Goal: Transaction & Acquisition: Register for event/course

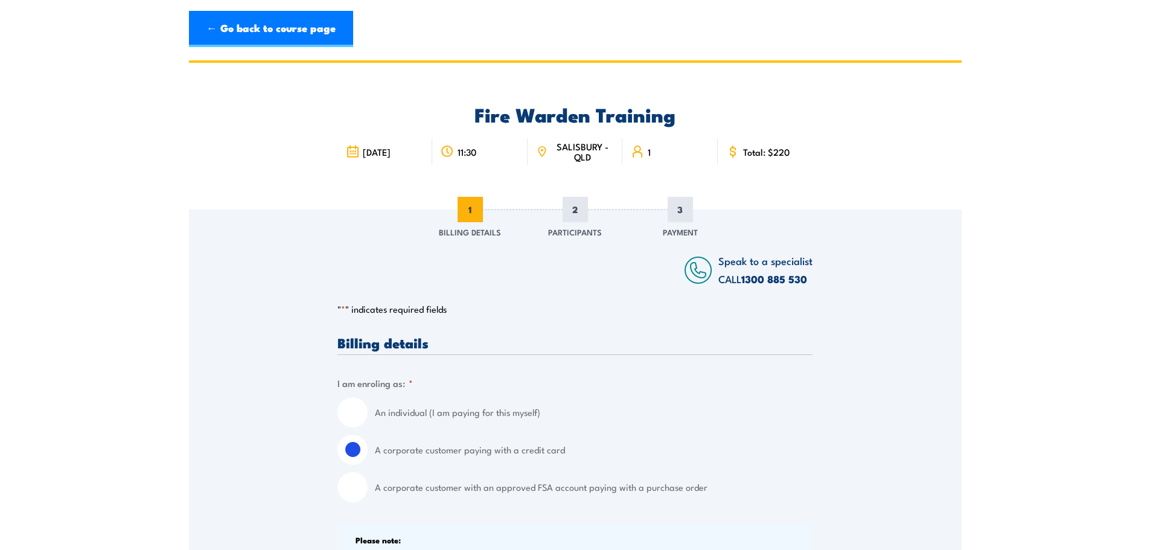
select select "Australia"
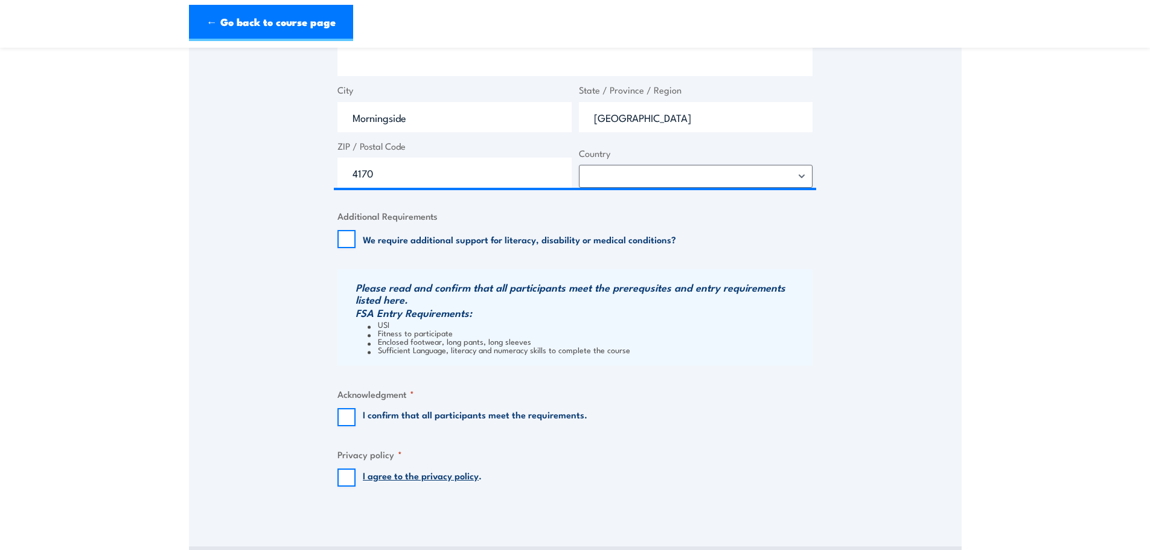
scroll to position [1086, 0]
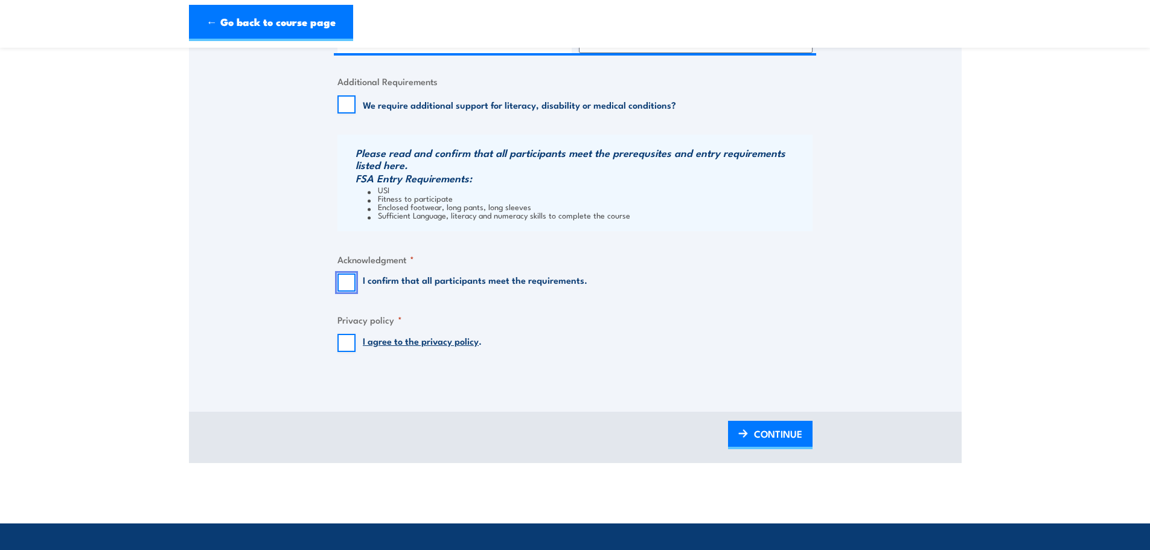
click at [344, 281] on input "I confirm that all participants meet the requirements." at bounding box center [346, 282] width 18 height 18
checkbox input "true"
click at [353, 346] on input "I agree to the privacy policy ." at bounding box center [346, 343] width 18 height 18
checkbox input "true"
click at [773, 437] on span "CONTINUE" at bounding box center [778, 434] width 48 height 32
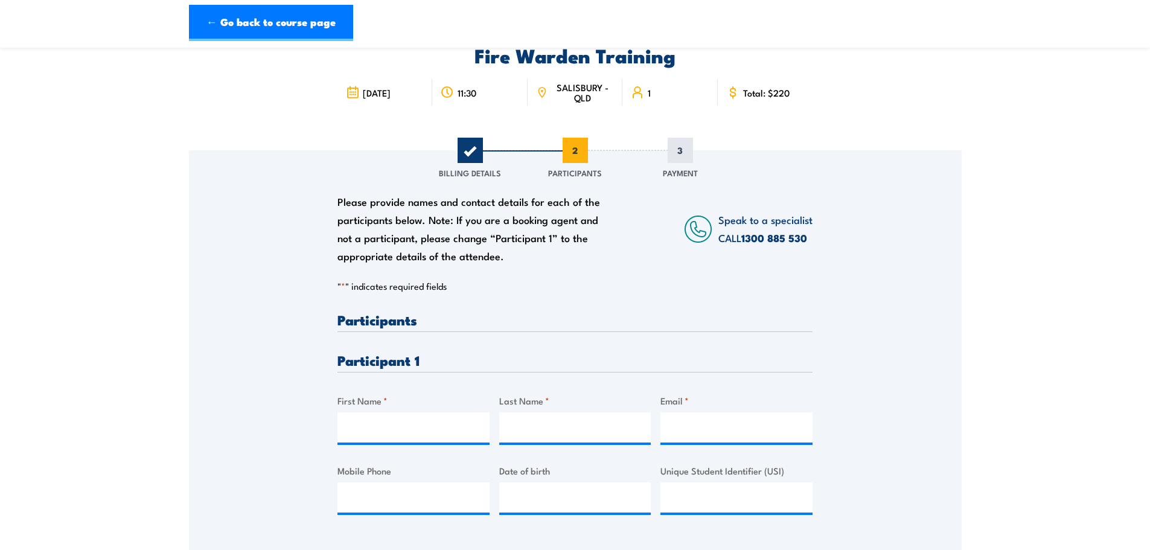
scroll to position [181, 0]
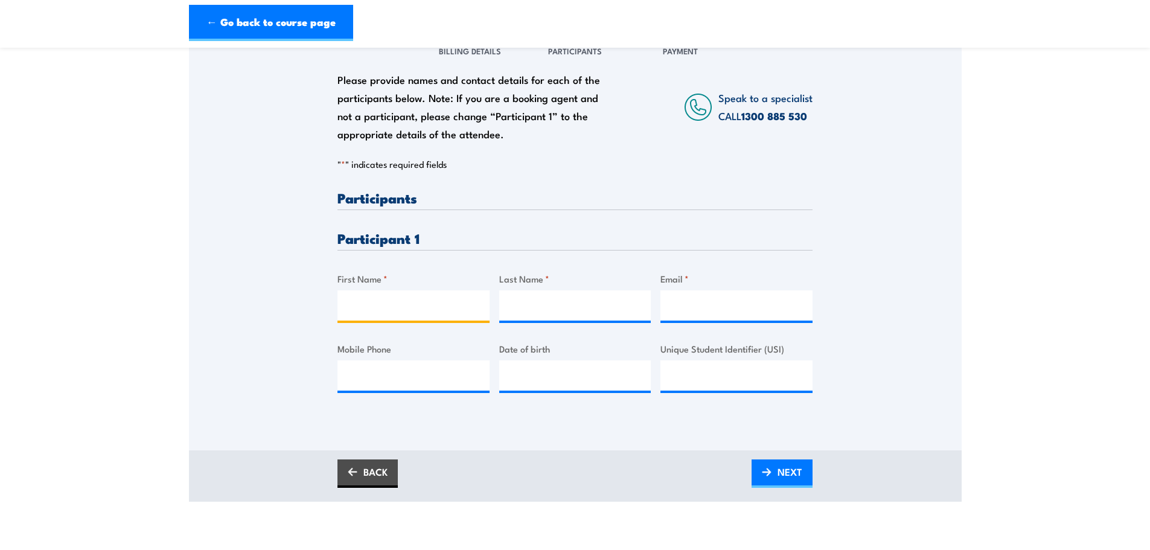
click at [399, 304] on input "First Name *" at bounding box center [413, 305] width 152 height 30
type input "Vincent"
click at [529, 314] on input "Last Name *" at bounding box center [575, 305] width 152 height 30
drag, startPoint x: 536, startPoint y: 319, endPoint x: 521, endPoint y: 307, distance: 19.8
click at [521, 307] on input "LA" at bounding box center [575, 305] width 152 height 30
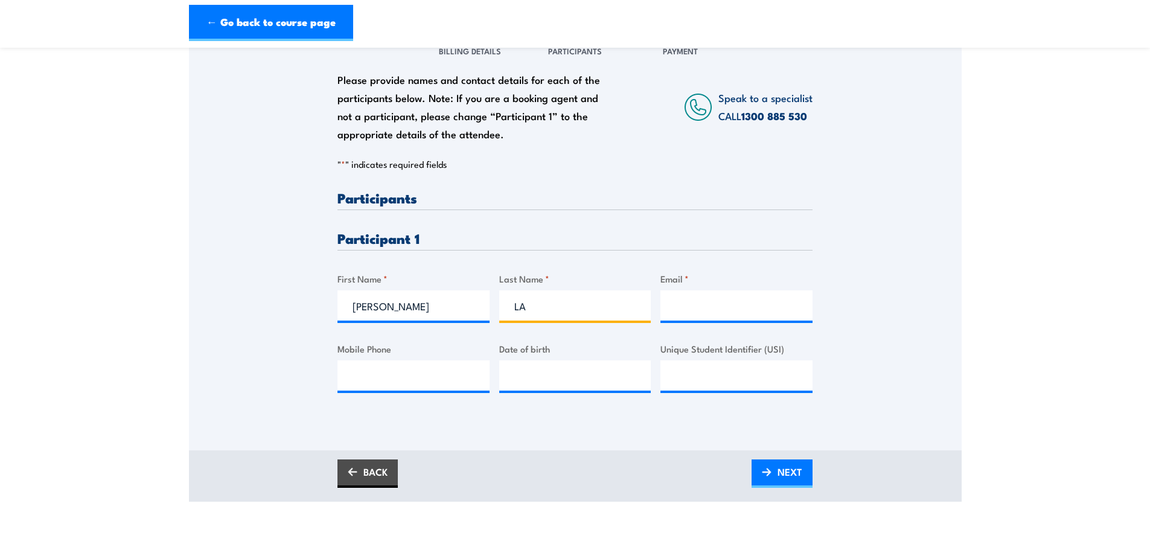
click at [530, 307] on input "LA" at bounding box center [575, 305] width 152 height 30
type input "Lace"
click at [713, 305] on input "Email *" at bounding box center [736, 305] width 152 height 30
type input "a"
type input "[EMAIL_ADDRESS][DOMAIN_NAME]"
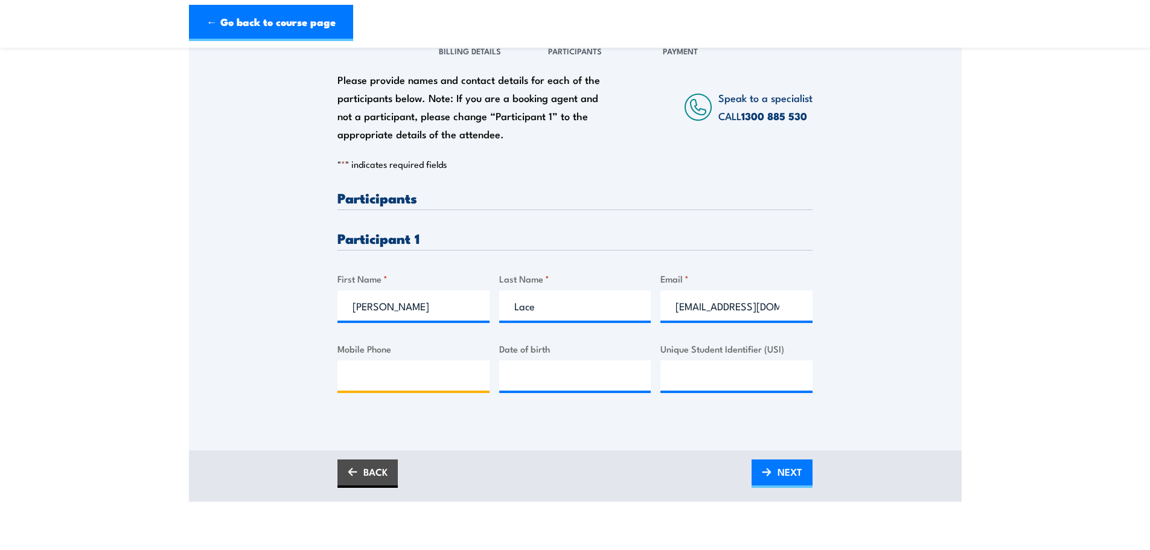
click at [431, 372] on input "Mobile Phone" at bounding box center [413, 375] width 152 height 30
type input "0401499890"
click at [543, 384] on input "__/__/____" at bounding box center [575, 375] width 152 height 30
type input "09/09/1958"
click at [708, 365] on input "Unique Student Identifier (USI)" at bounding box center [736, 375] width 152 height 30
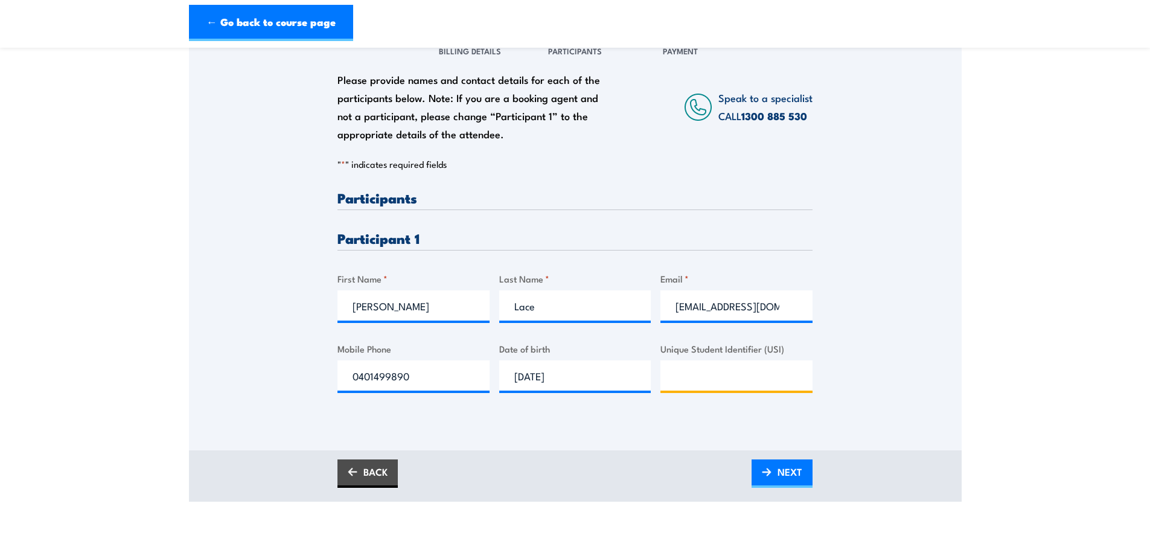
paste input "J6EF2SC272"
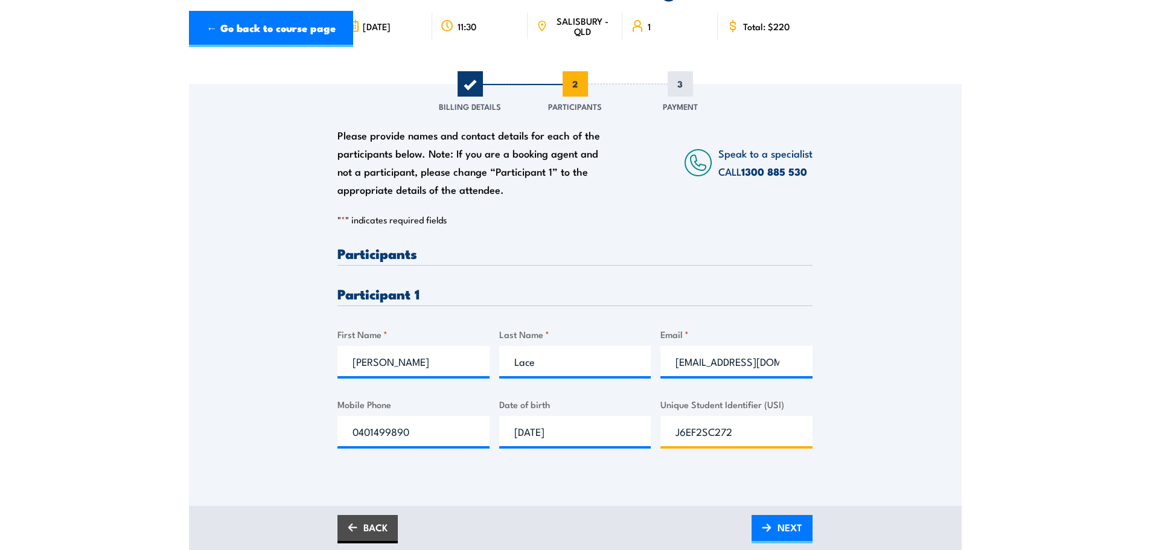
scroll to position [362, 0]
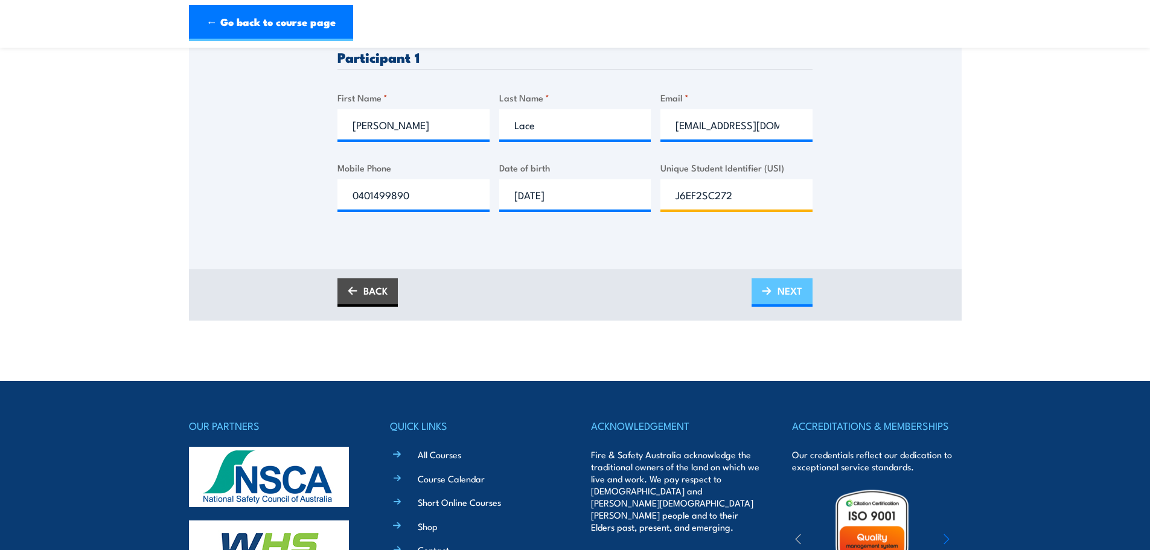
type input "J6EF2SC272"
click at [771, 295] on link "NEXT" at bounding box center [781, 292] width 61 height 28
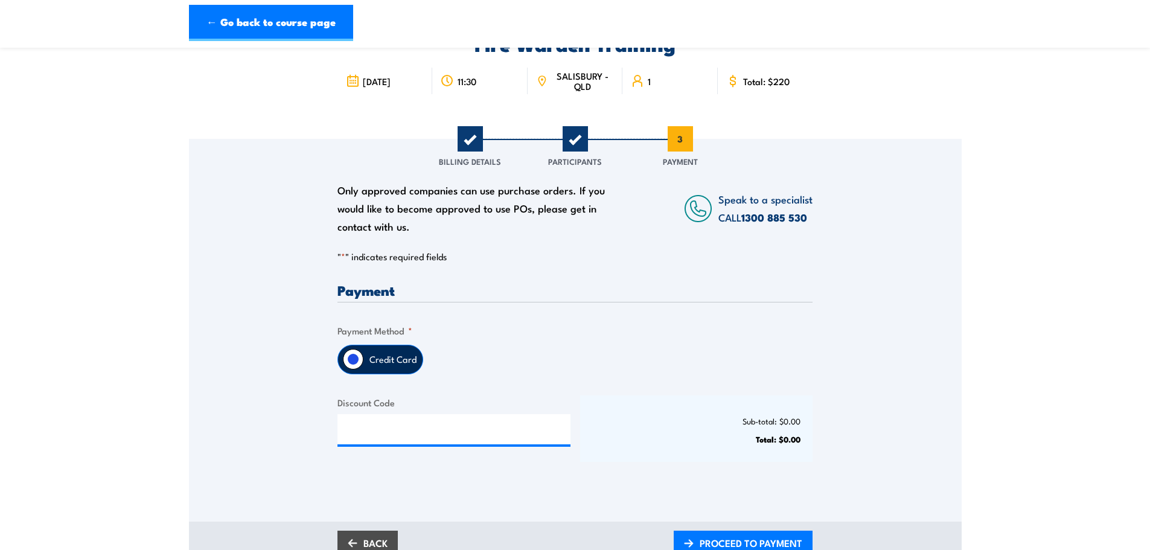
scroll to position [121, 0]
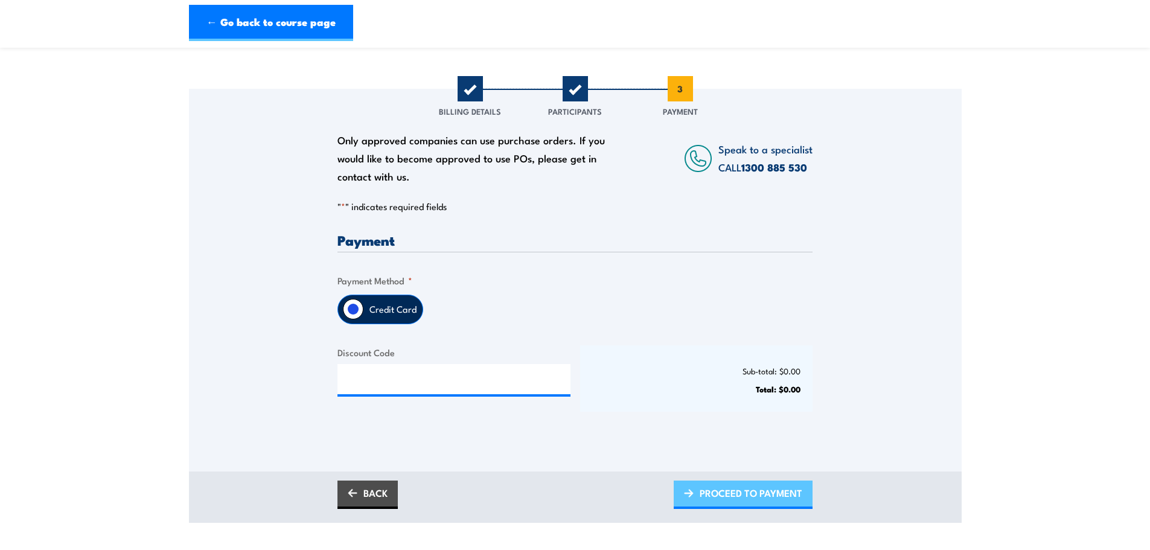
click at [737, 491] on span "PROCEED TO PAYMENT" at bounding box center [750, 493] width 103 height 32
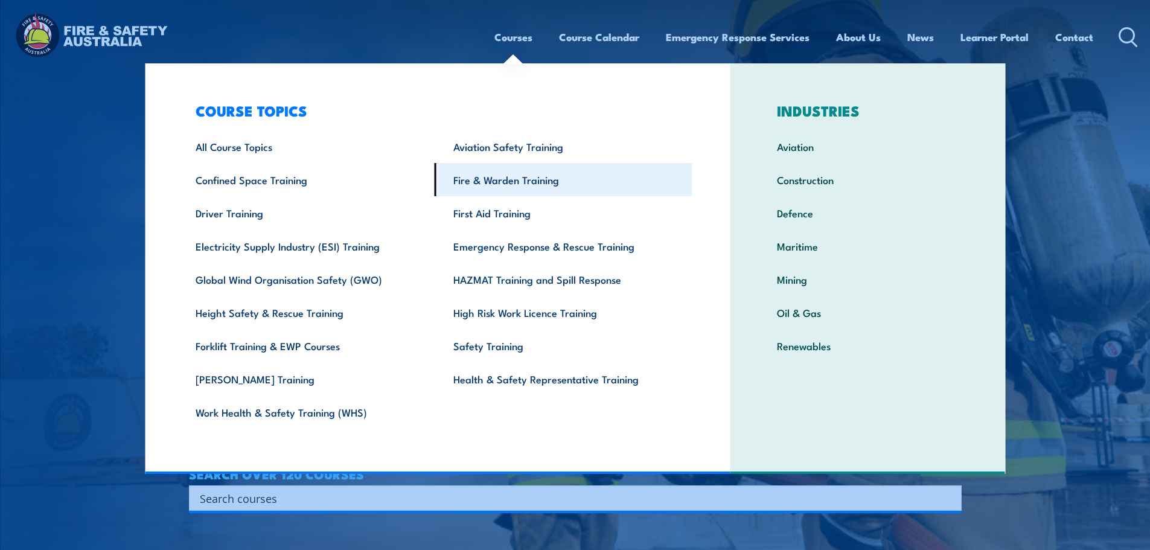
click at [515, 179] on link "Fire & Warden Training" at bounding box center [563, 179] width 258 height 33
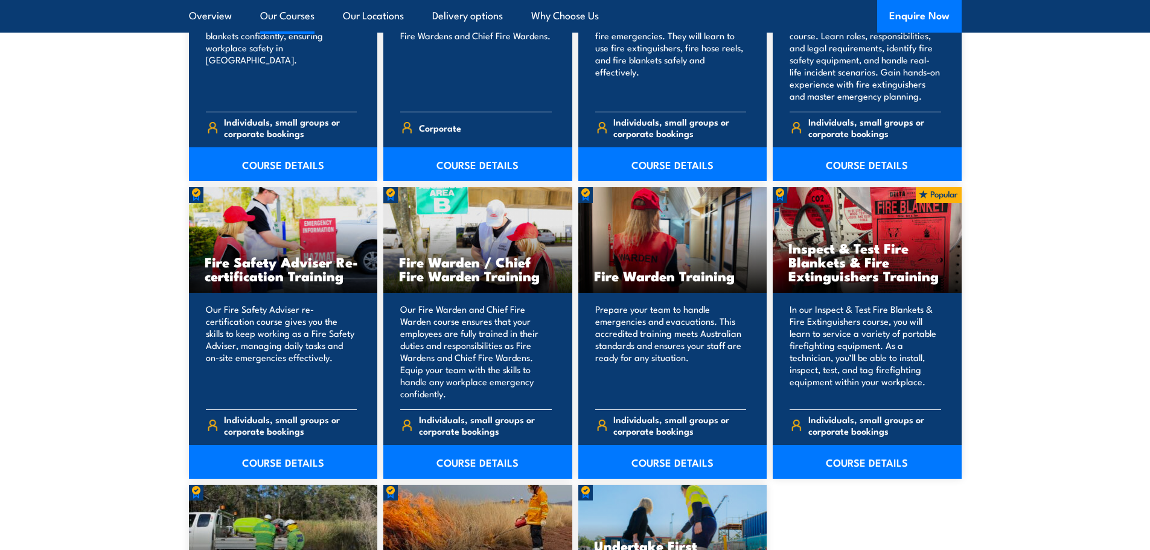
scroll to position [1629, 0]
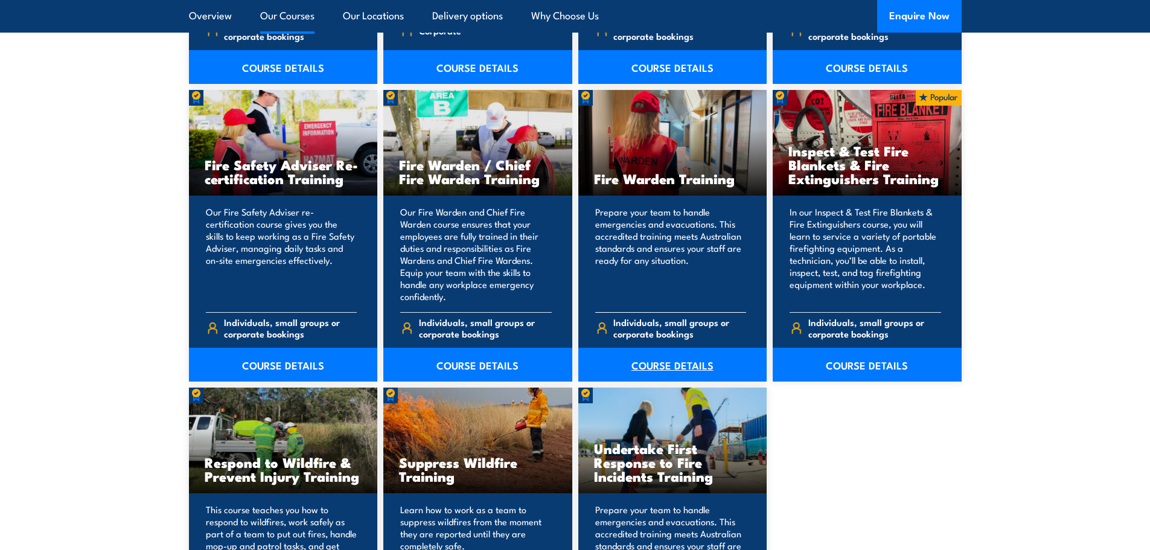
click at [664, 365] on link "COURSE DETAILS" at bounding box center [672, 365] width 189 height 34
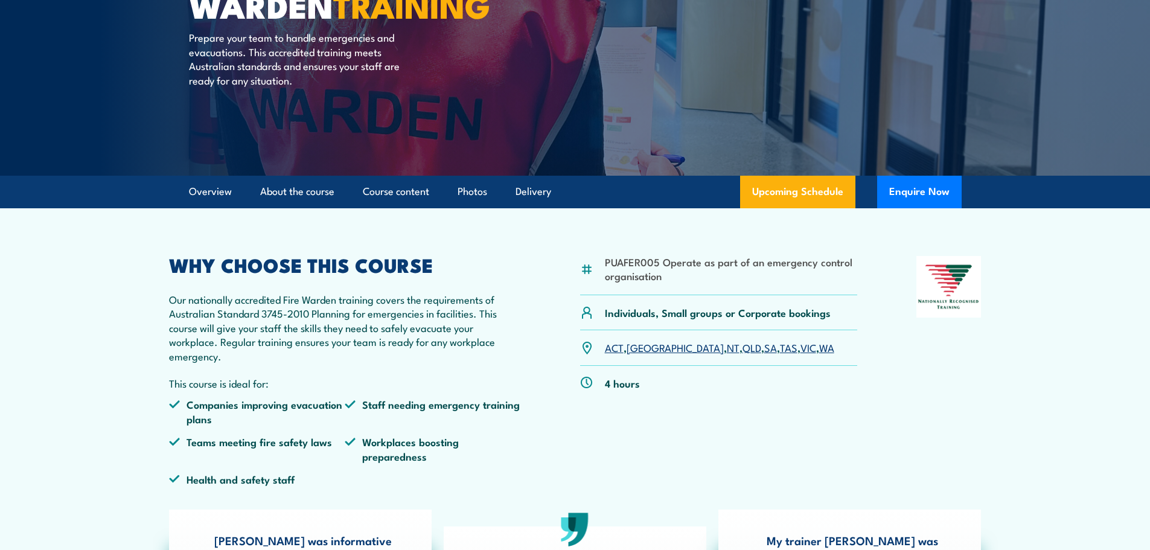
scroll to position [302, 0]
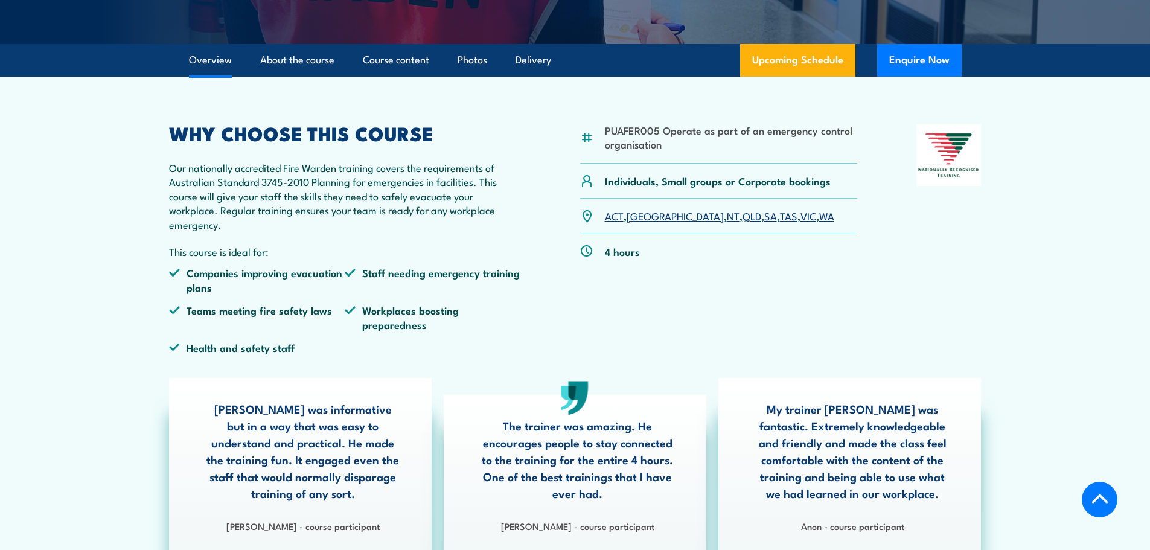
click at [742, 214] on link "QLD" at bounding box center [751, 215] width 19 height 14
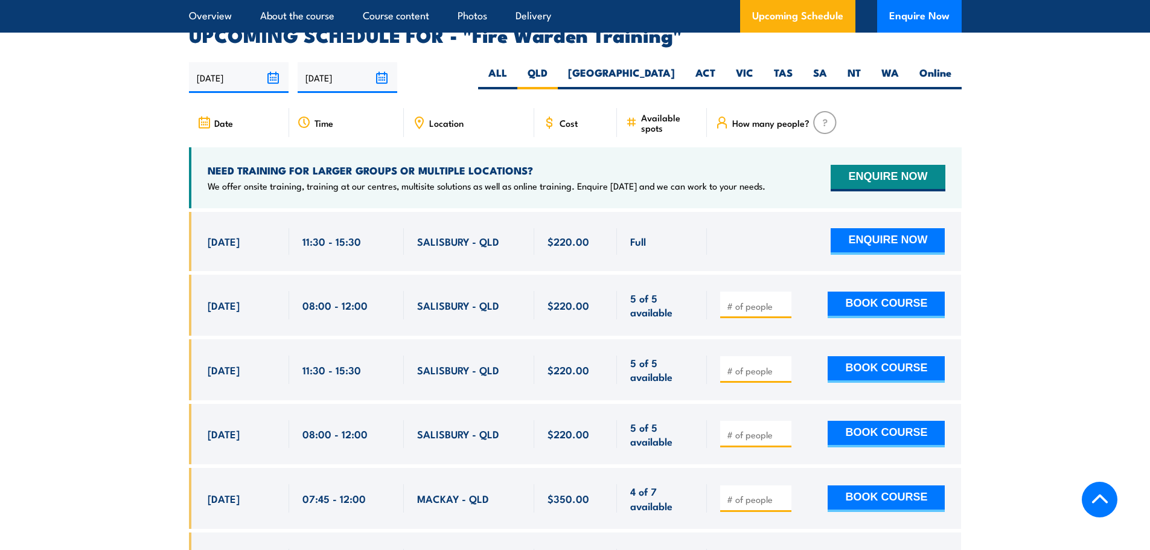
scroll to position [2244, 0]
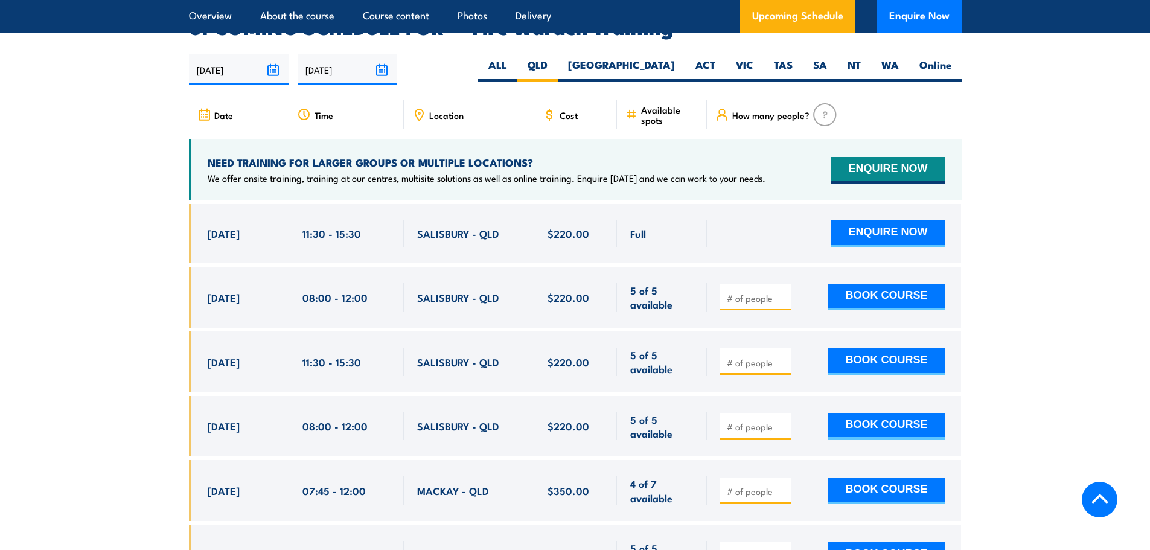
click at [762, 292] on input "number" at bounding box center [757, 298] width 60 height 12
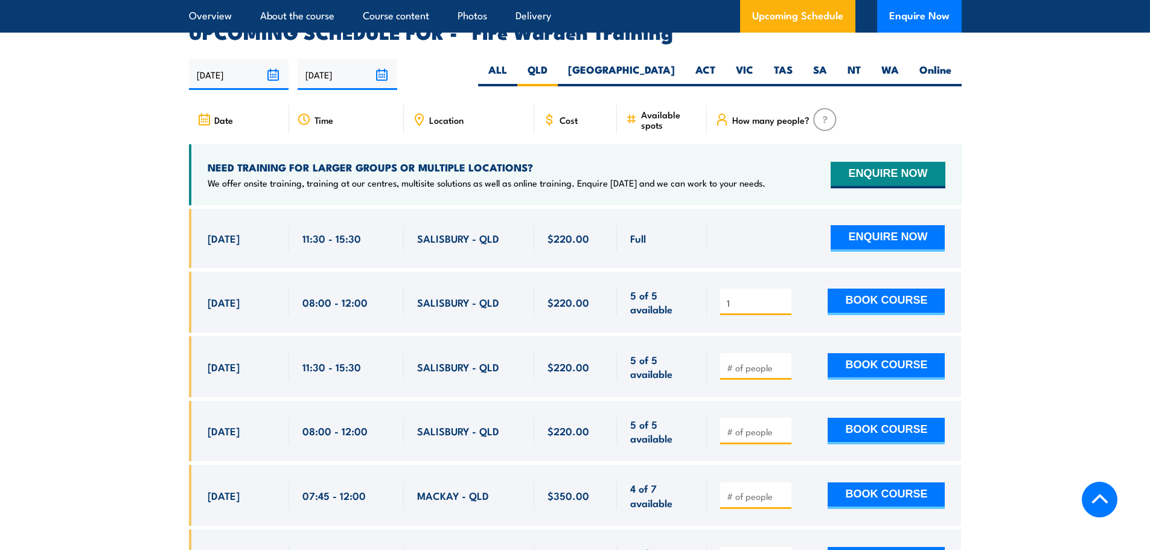
scroll to position [2305, 0]
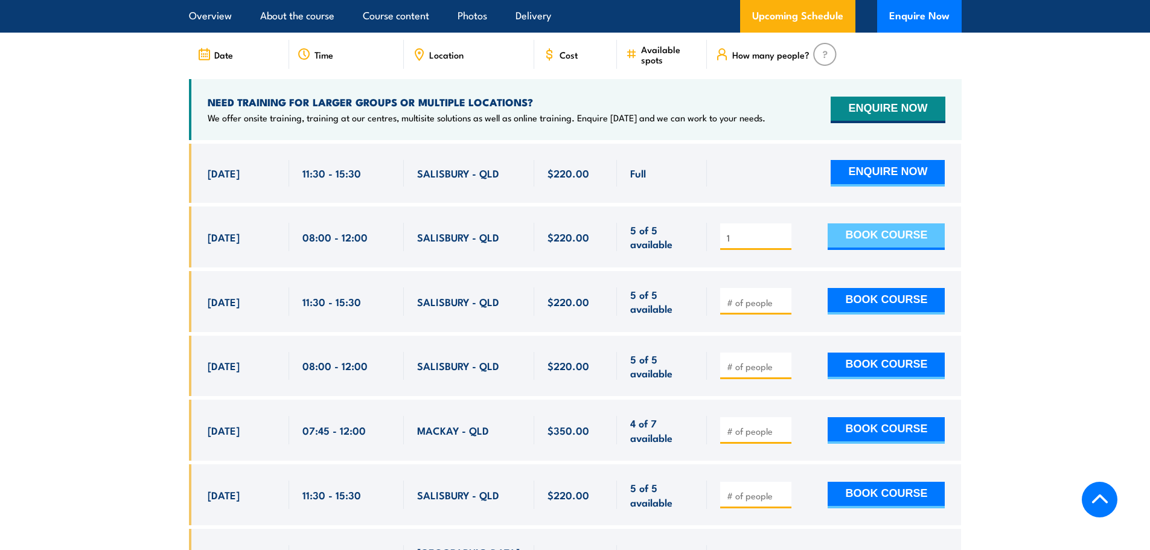
type input "1"
click at [864, 223] on button "BOOK COURSE" at bounding box center [885, 236] width 117 height 27
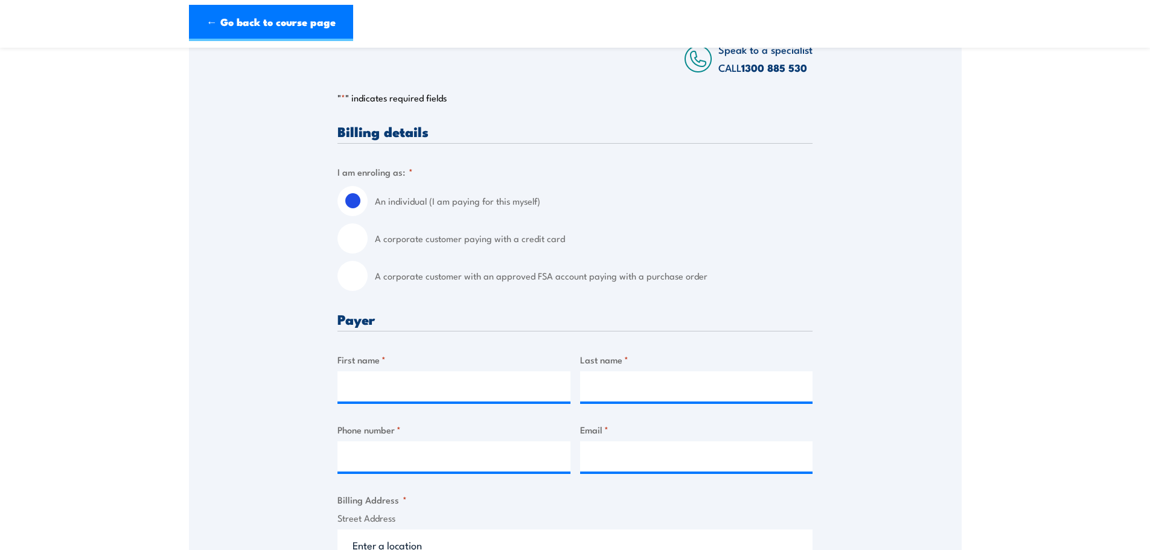
scroll to position [121, 0]
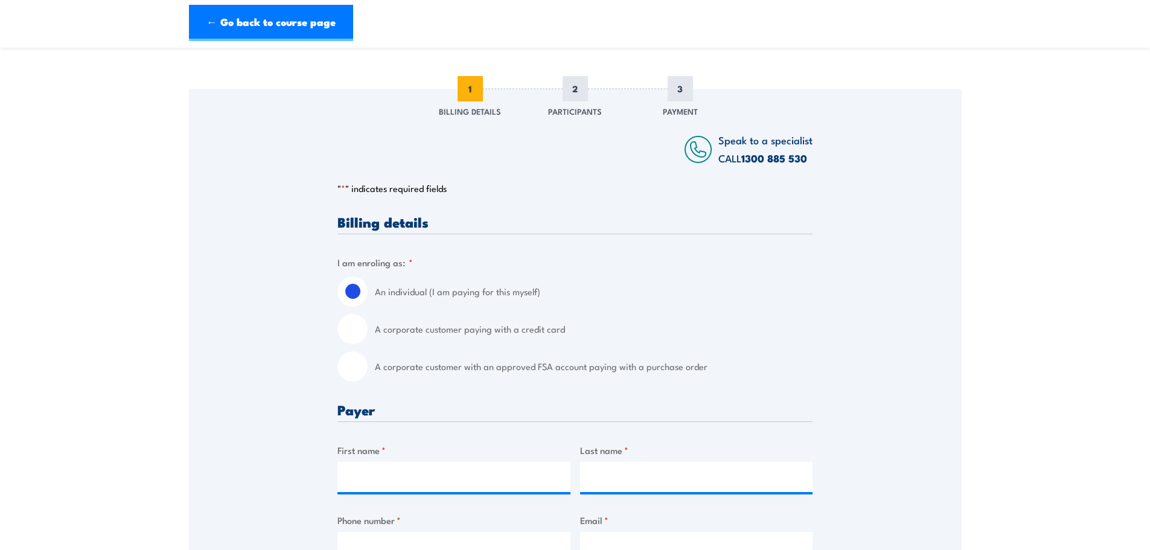
click at [358, 334] on input "A corporate customer paying with a credit card" at bounding box center [352, 329] width 30 height 30
radio input "true"
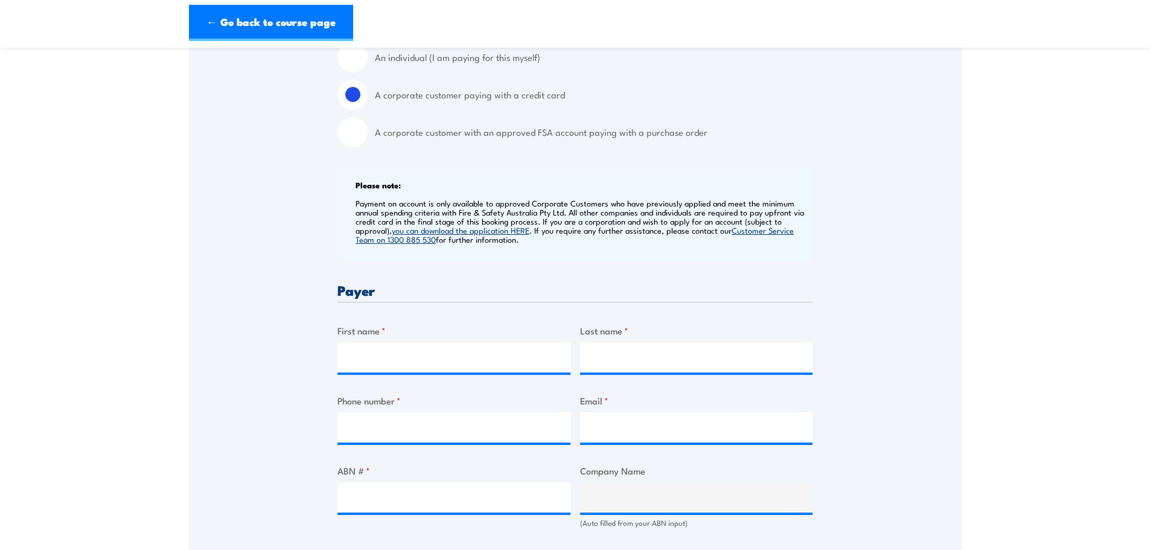
scroll to position [422, 0]
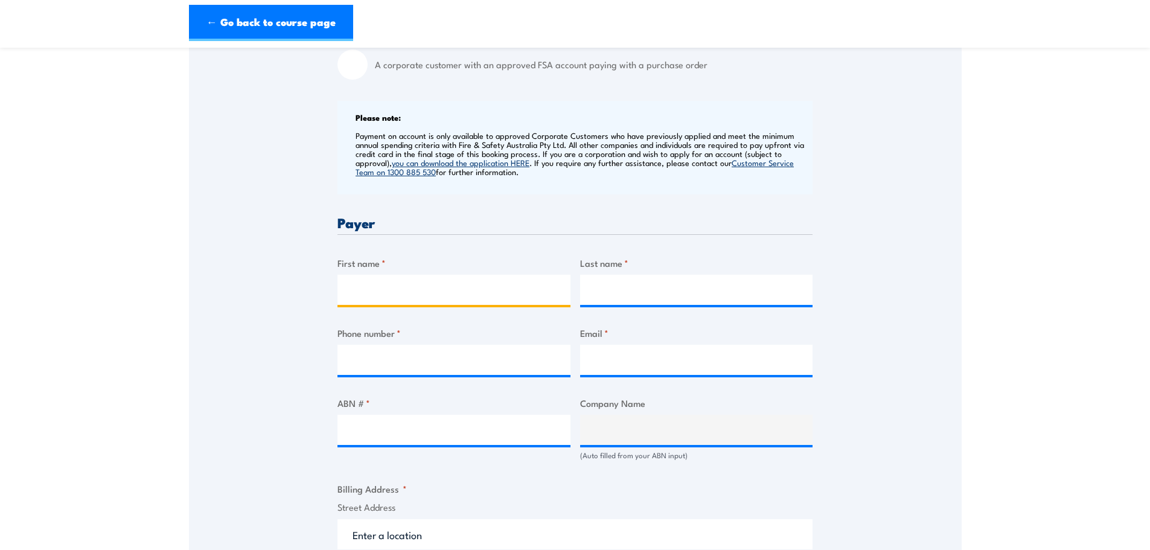
click at [447, 296] on input "First name *" at bounding box center [453, 290] width 233 height 30
type input "Derek"
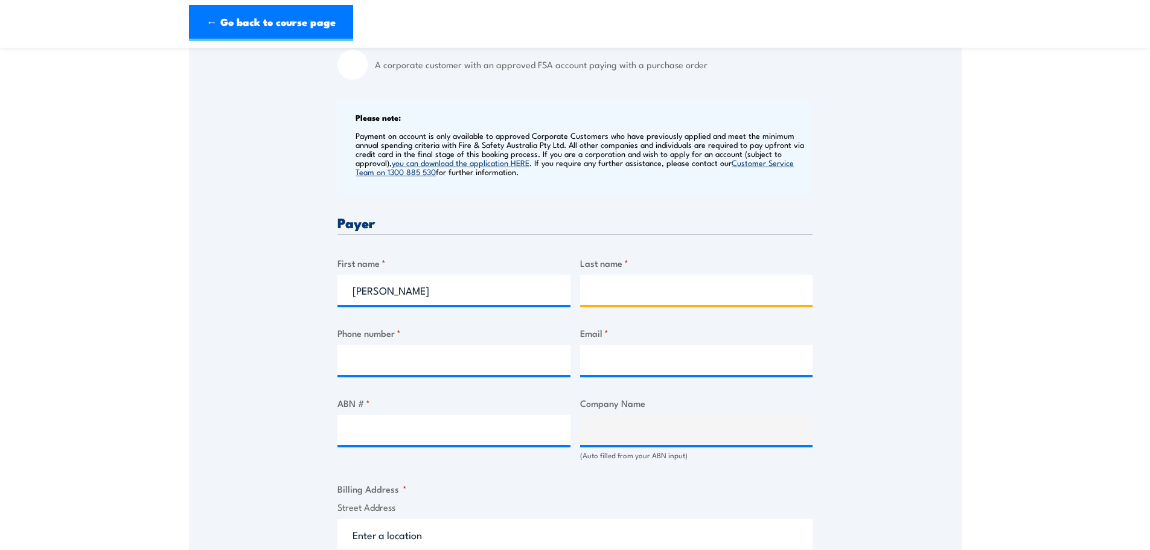
click at [627, 293] on input "Last name *" at bounding box center [696, 290] width 233 height 30
type input "Farrell"
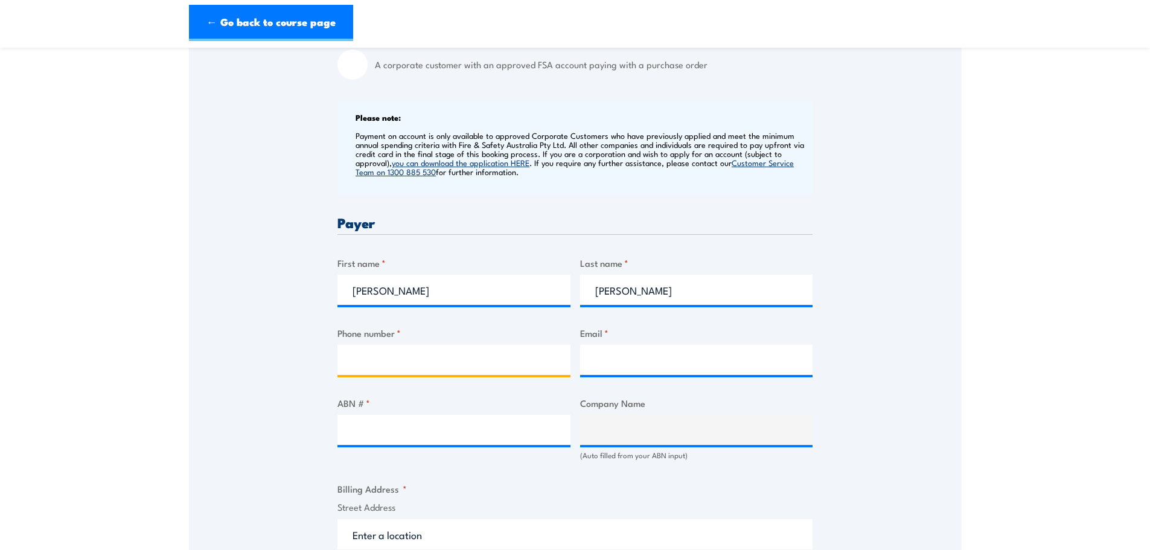
click at [495, 356] on input "Phone number *" at bounding box center [453, 360] width 233 height 30
type input "0434312210"
click at [622, 363] on input "Email *" at bounding box center [696, 360] width 233 height 30
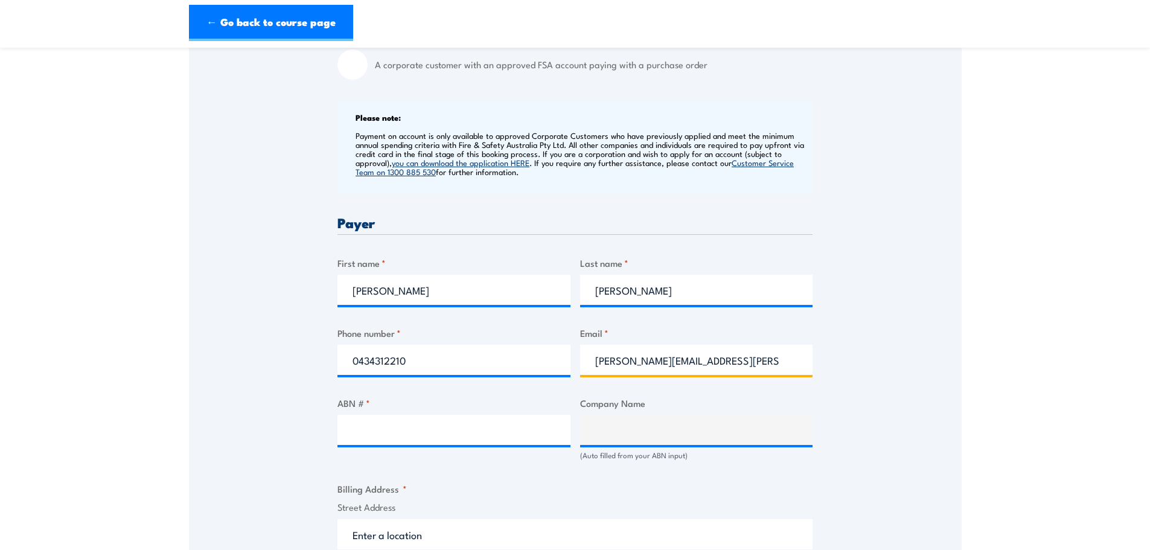
type input "derek.farrell@secondbite.org"
click at [482, 444] on div at bounding box center [453, 430] width 233 height 30
click at [446, 427] on input "ABN # *" at bounding box center [453, 430] width 233 height 30
paste input "66 116 251 613"
type input "66 116 251 613"
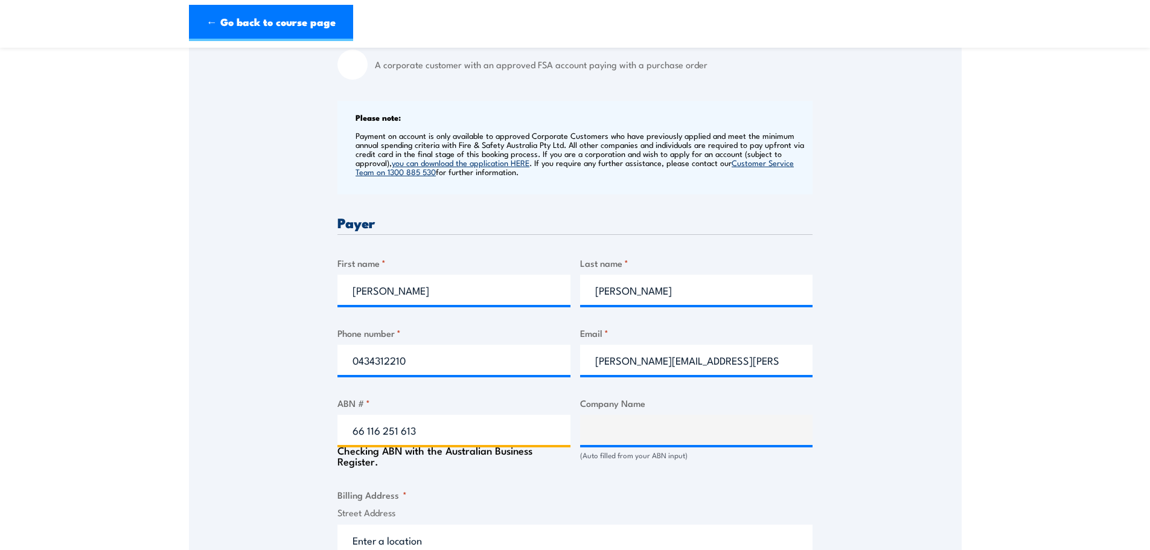
type input "SECONDBITE"
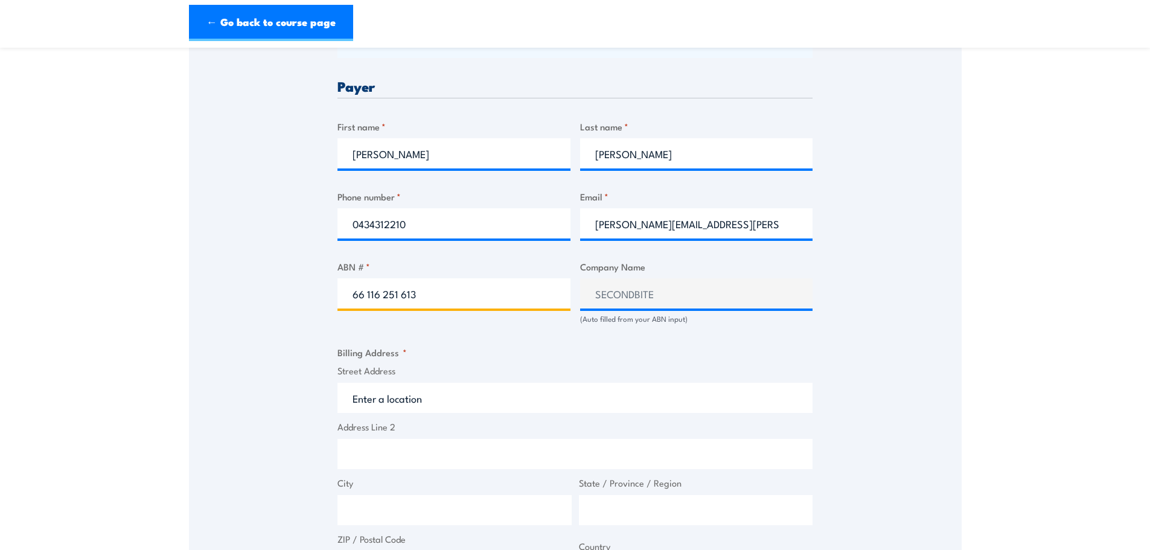
scroll to position [664, 0]
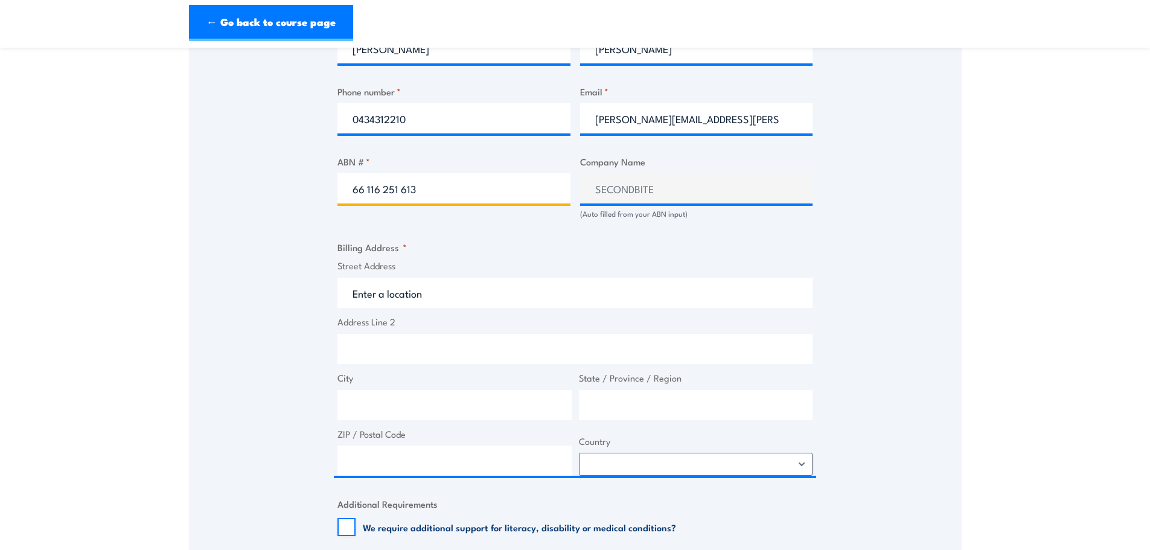
type input "66 116 251 613"
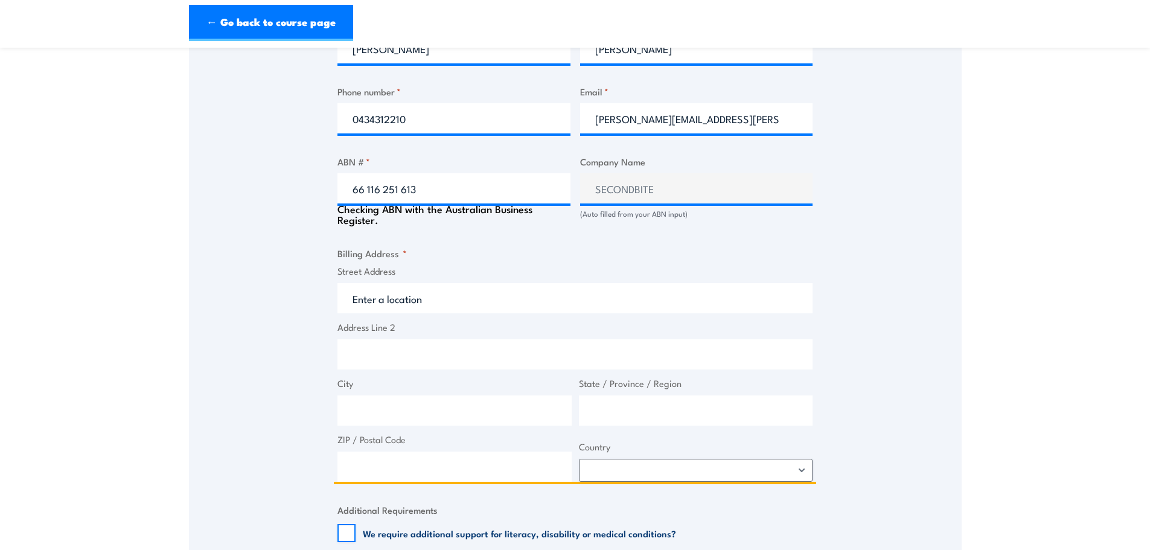
click at [511, 296] on input "Street Address" at bounding box center [574, 298] width 475 height 30
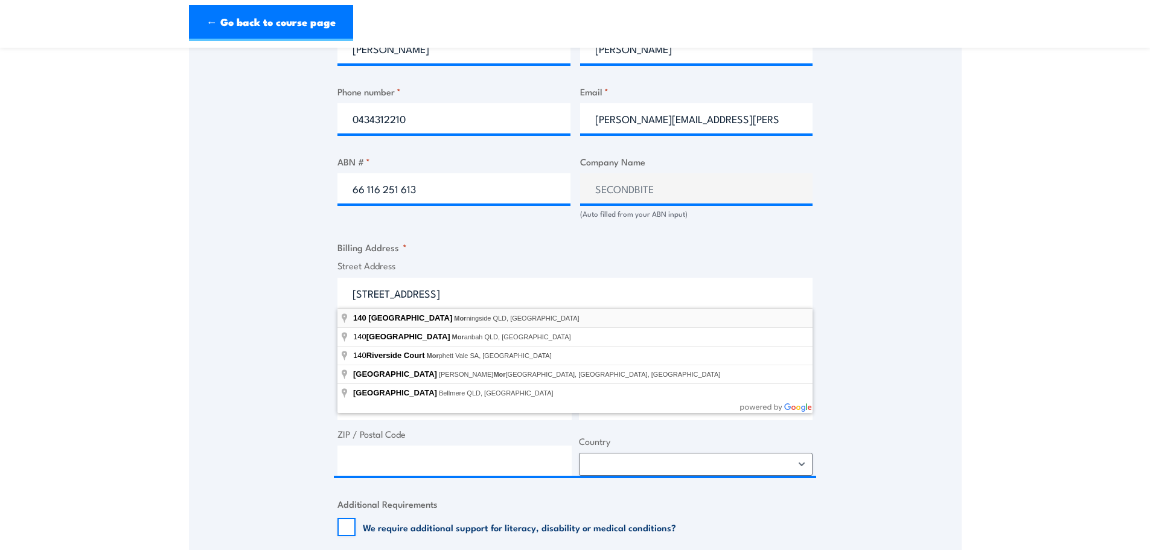
type input "140 Riverside Place, Morningside QLD, Australia"
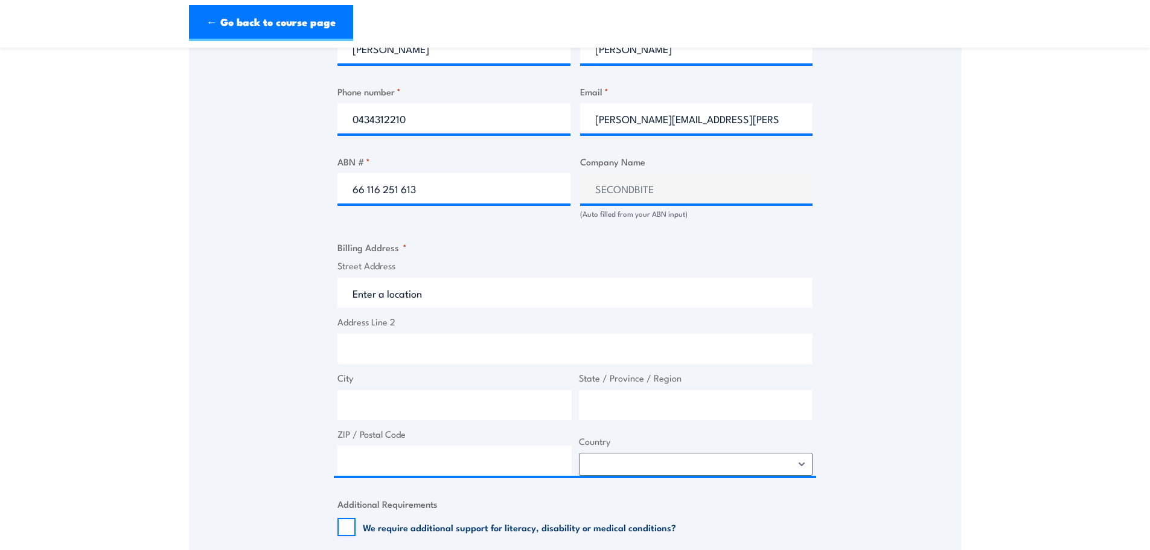
type input "140 Riverside Pl"
type input "Morningside"
type input "Queensland"
type input "4170"
select select "Australia"
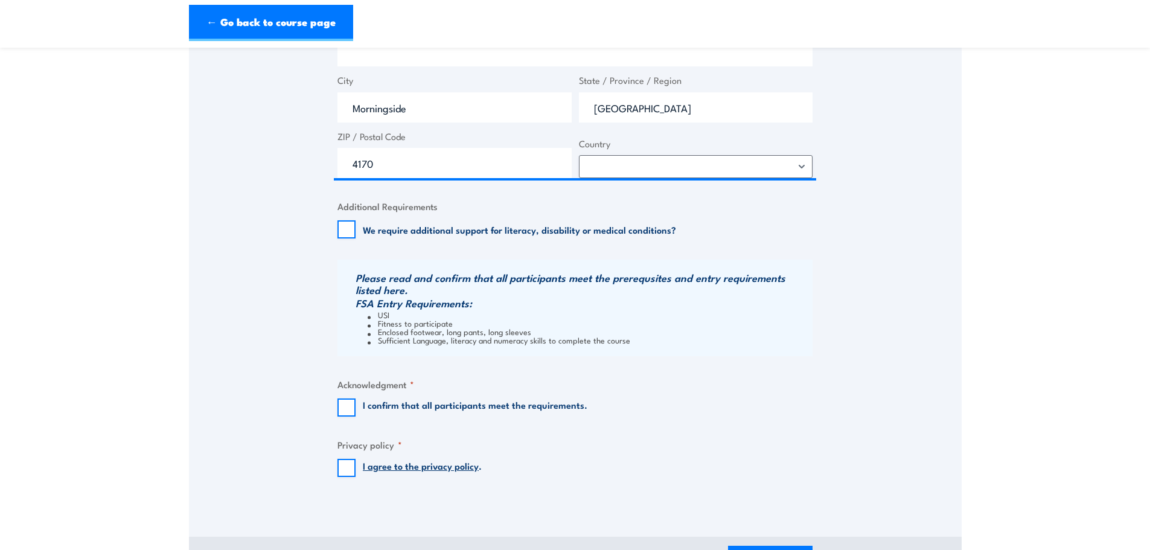
scroll to position [966, 0]
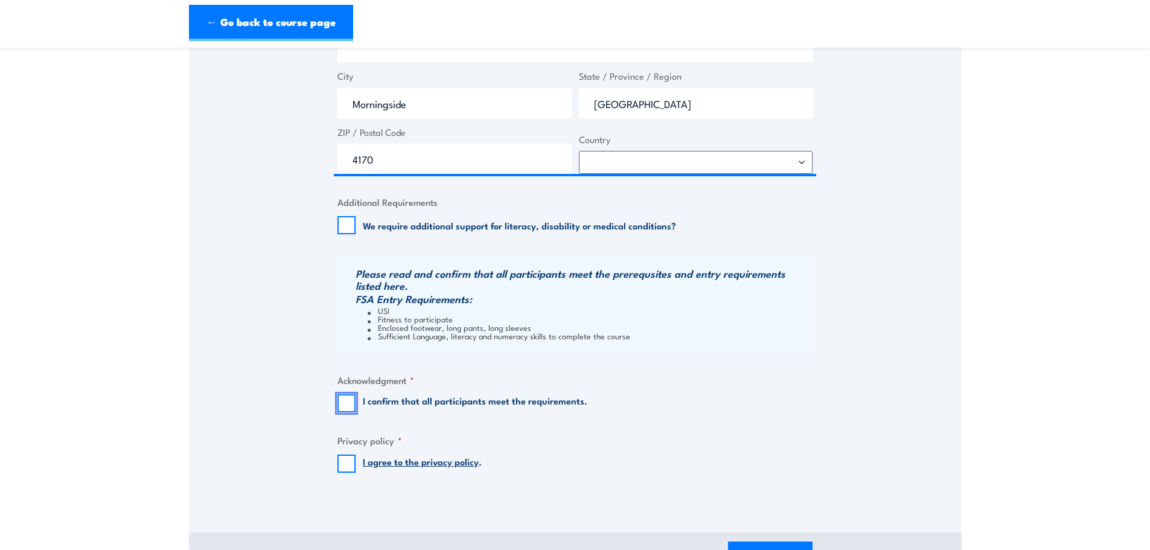
click at [346, 402] on input "I confirm that all participants meet the requirements." at bounding box center [346, 403] width 18 height 18
checkbox input "true"
click at [343, 468] on input "I agree to the privacy policy ." at bounding box center [346, 463] width 18 height 18
checkbox input "true"
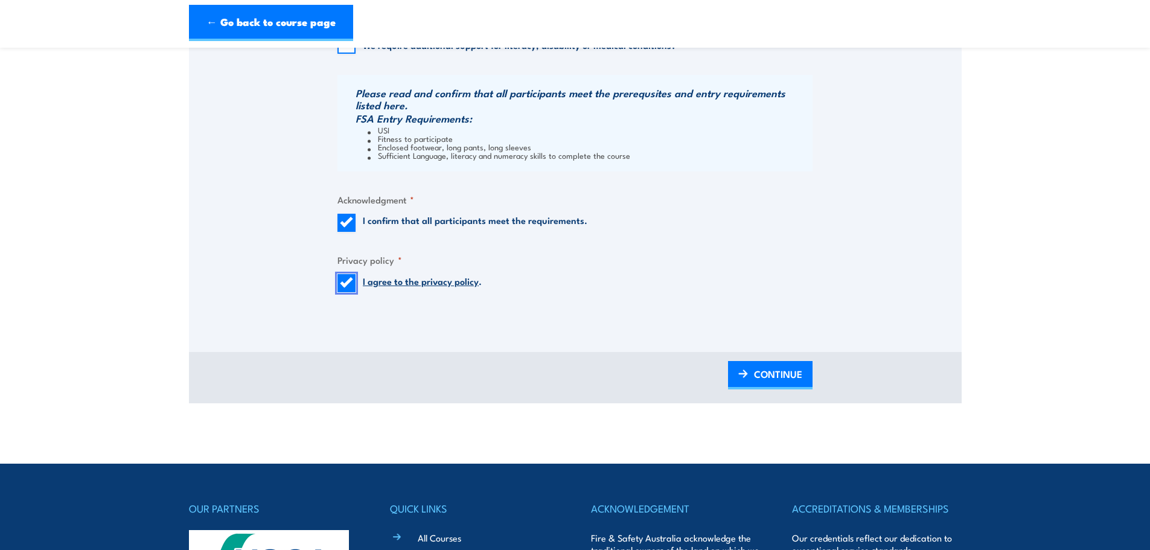
scroll to position [1147, 0]
click at [774, 375] on span "CONTINUE" at bounding box center [778, 373] width 48 height 32
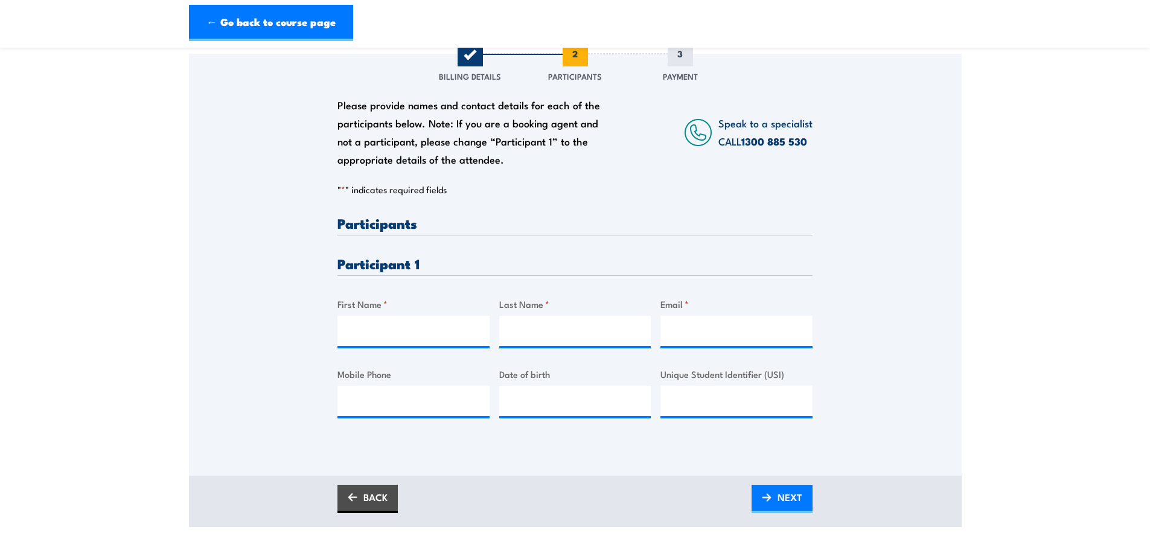
scroll to position [302, 0]
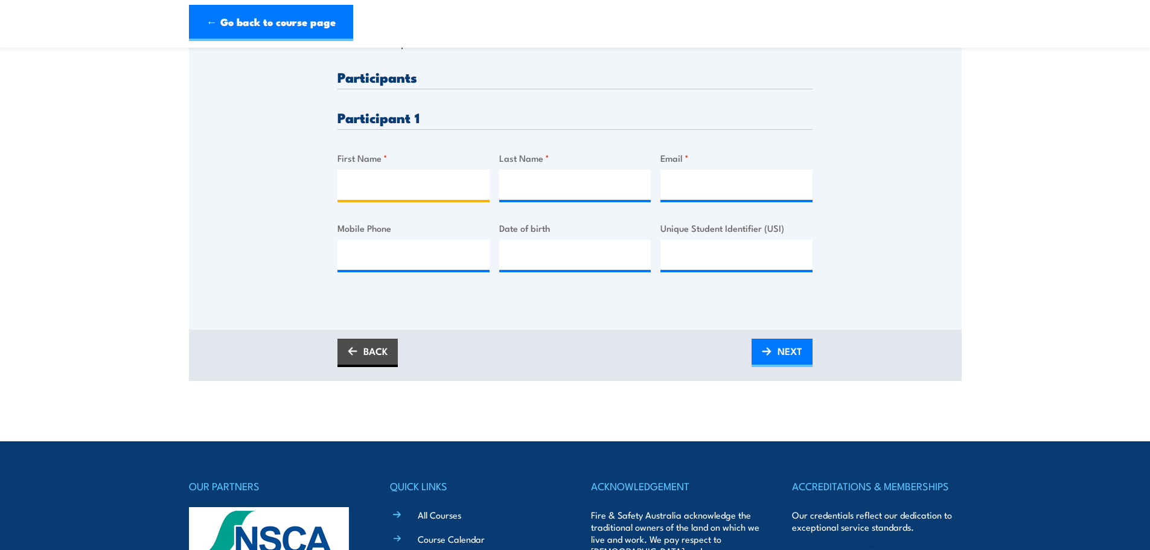
click at [411, 188] on input "First Name *" at bounding box center [413, 185] width 152 height 30
type input "Vincent"
type input "Lace"
click at [696, 180] on input "Email *" at bounding box center [736, 185] width 152 height 30
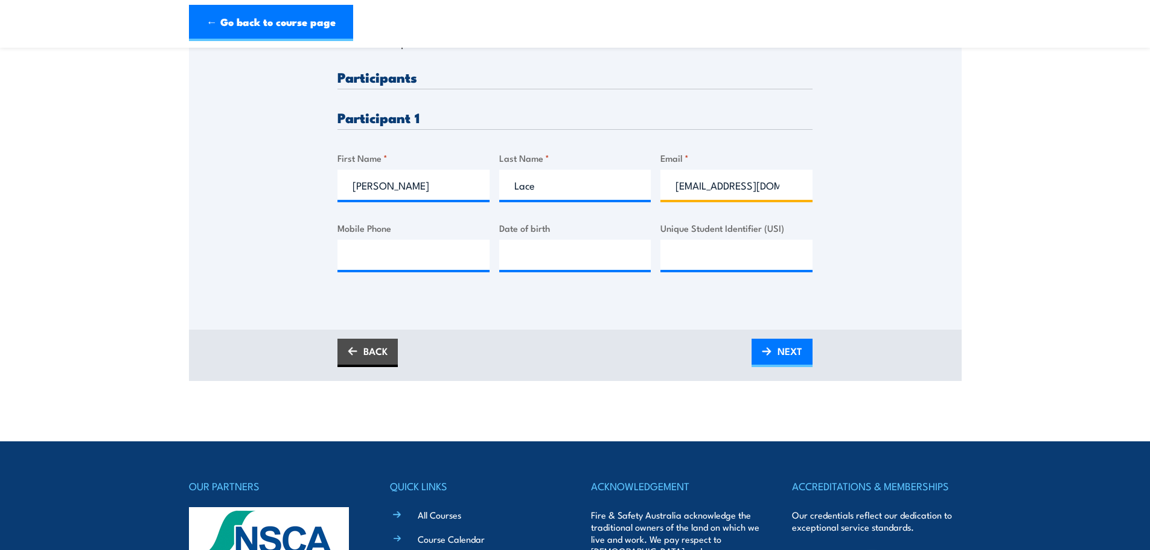
type input "lace299@gmail.com"
click at [420, 257] on input "Mobile Phone" at bounding box center [413, 255] width 152 height 30
type input "0401499890"
click at [558, 258] on input "__/__/____" at bounding box center [575, 255] width 152 height 30
type input "09/09/1958"
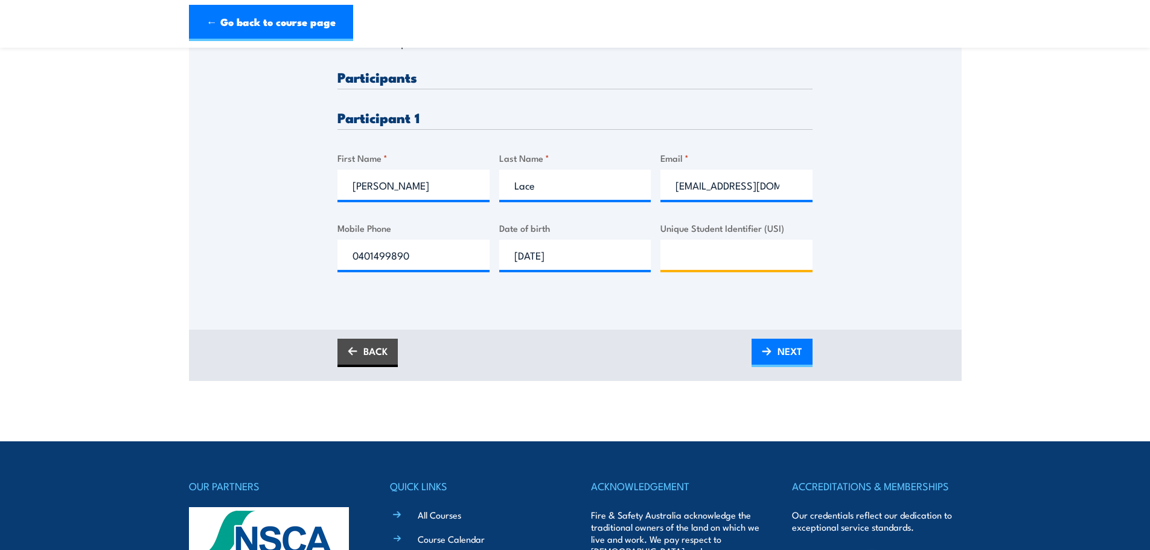
click at [753, 257] on input "Unique Student Identifier (USI)" at bounding box center [736, 255] width 152 height 30
paste input "66 116 251 613"
type input "6"
click at [695, 259] on input "Unique Student Identifier (USI)" at bounding box center [736, 255] width 152 height 30
paste input "J6EF2SC272"
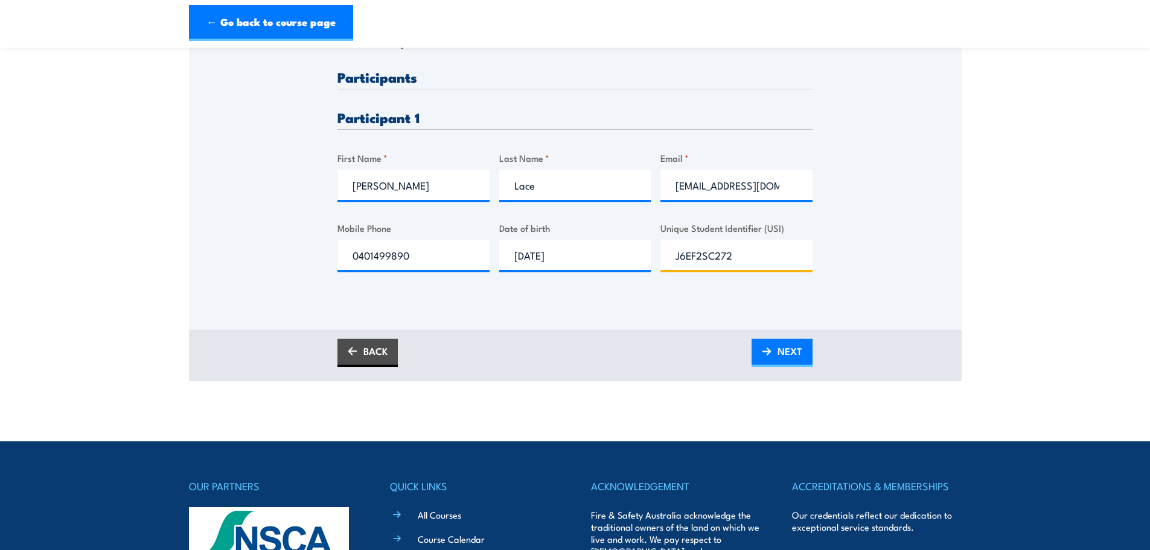
type input "J6EF2SC272"
click at [891, 245] on div "Please provide names and contact details for each of the participants below. No…" at bounding box center [575, 102] width 772 height 388
click at [788, 354] on span "NEXT" at bounding box center [789, 351] width 25 height 32
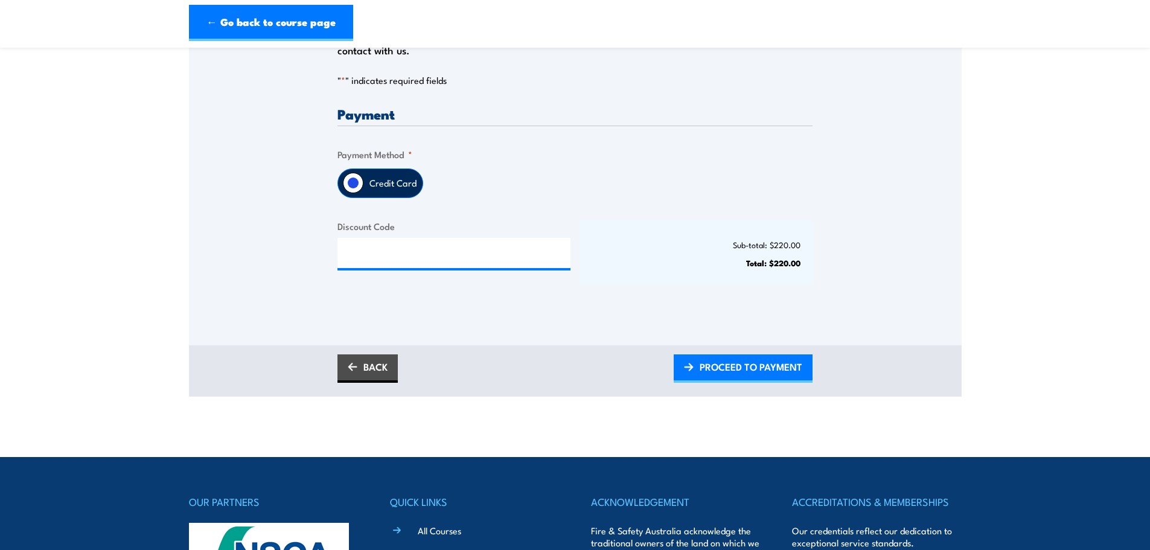
scroll to position [181, 0]
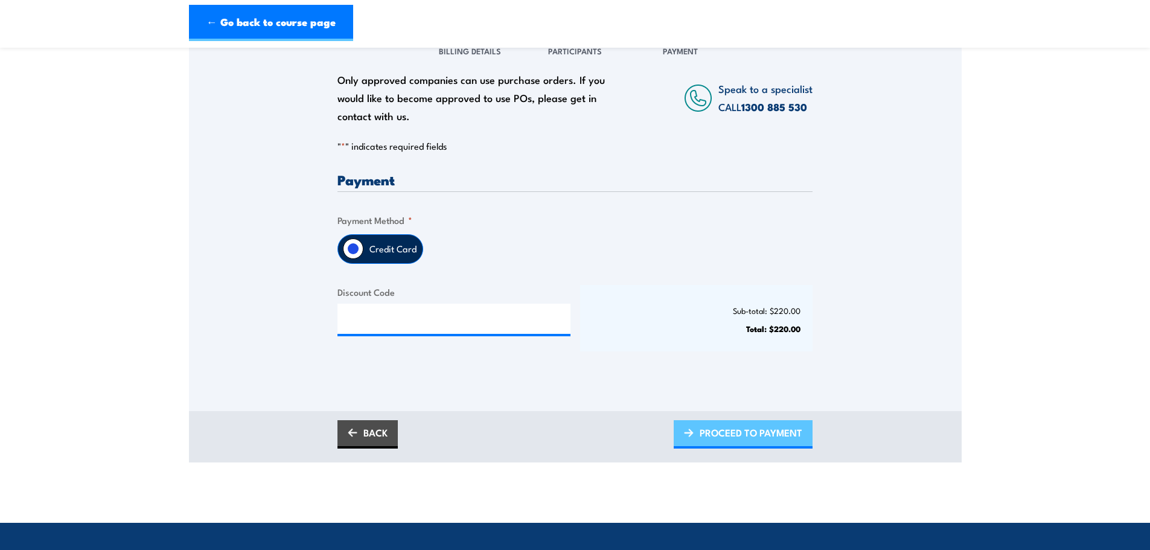
click at [757, 433] on span "PROCEED TO PAYMENT" at bounding box center [750, 432] width 103 height 32
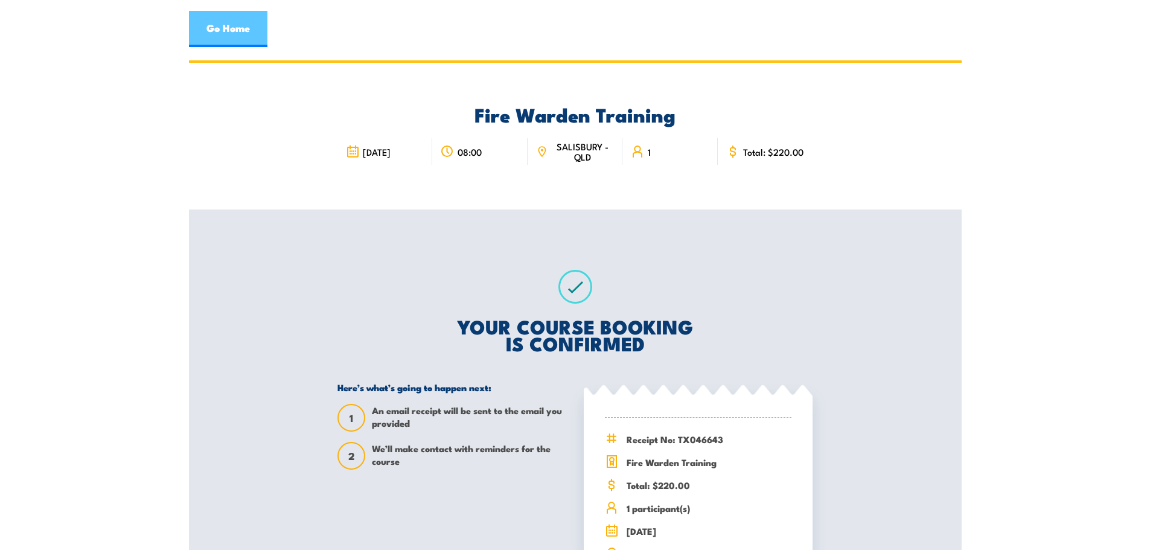
click at [232, 43] on link "Go Home" at bounding box center [228, 29] width 78 height 36
